Goal: Entertainment & Leisure: Browse casually

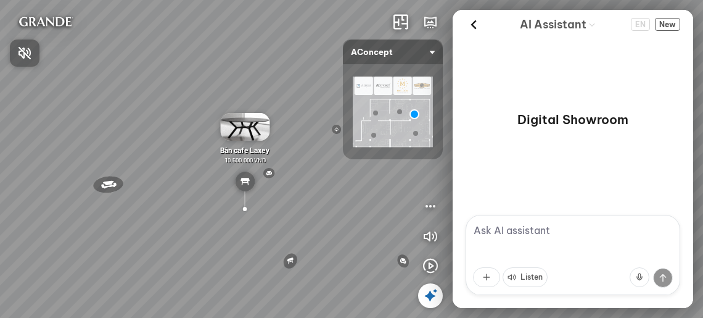
click at [475, 25] on div at bounding box center [351, 159] width 703 height 318
click at [472, 23] on icon at bounding box center [473, 24] width 18 height 18
